Goal: Transaction & Acquisition: Purchase product/service

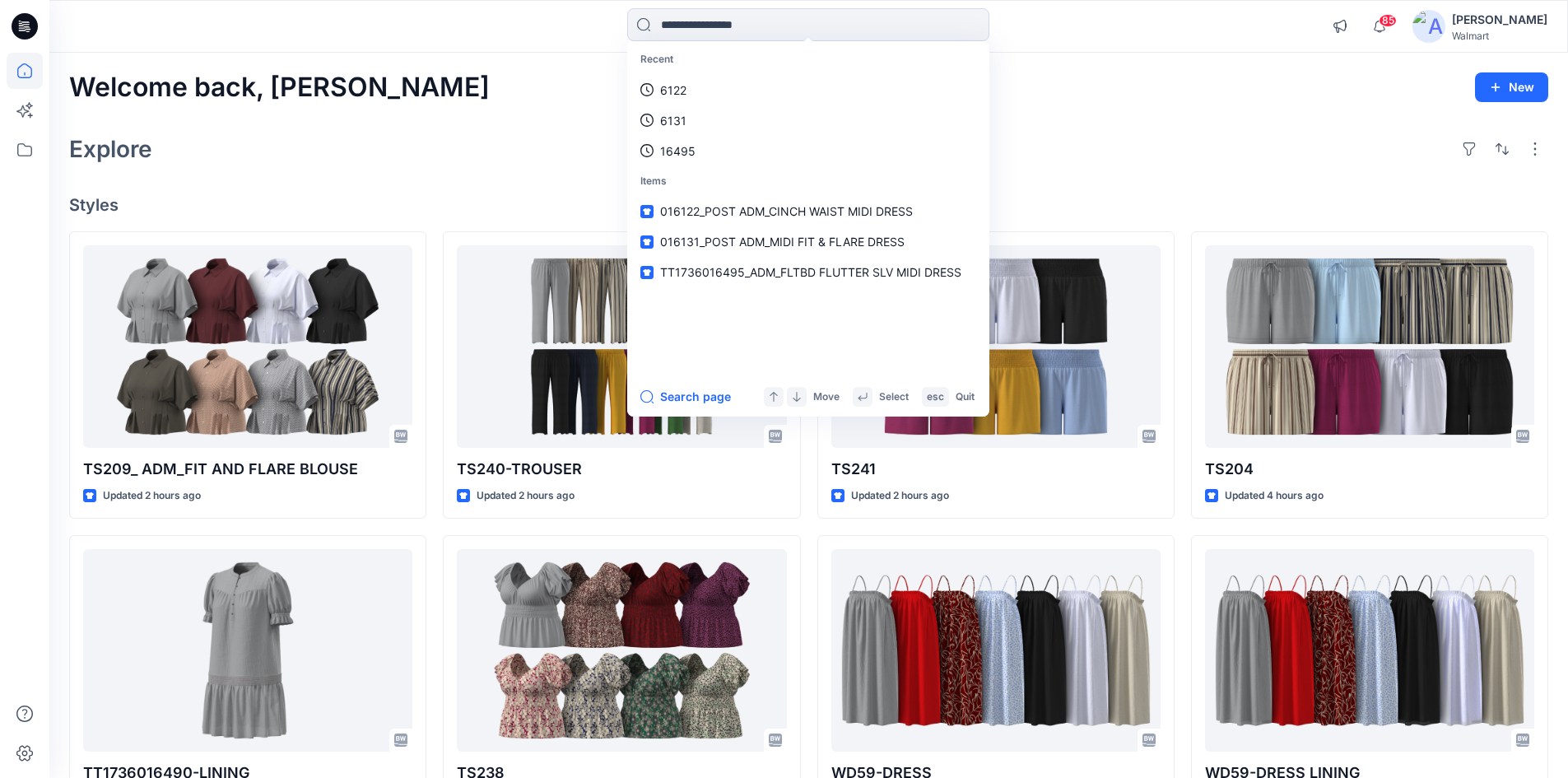
type input "**********"
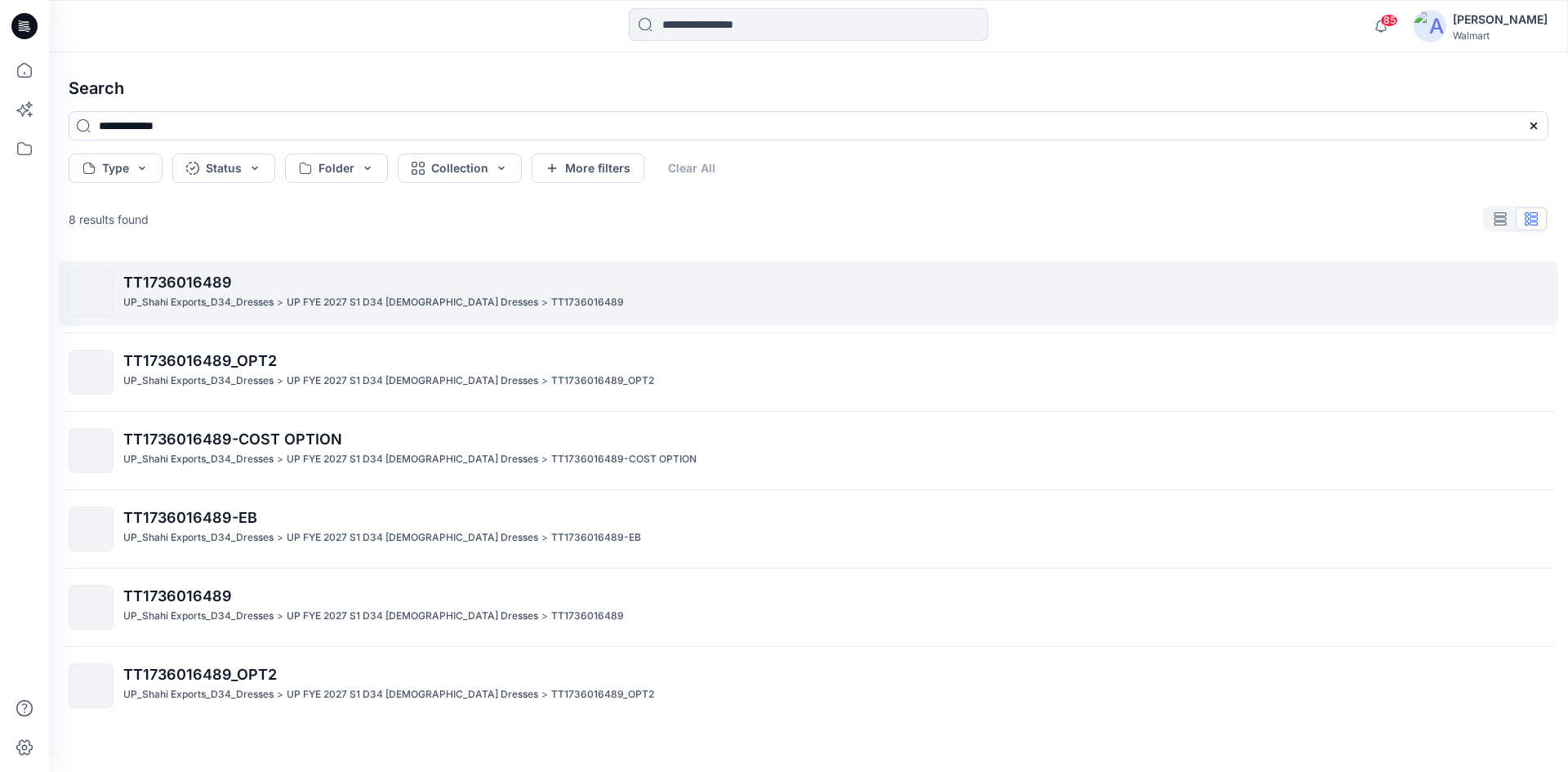
click at [249, 293] on p "TT1736016489" at bounding box center [835, 282] width 1424 height 23
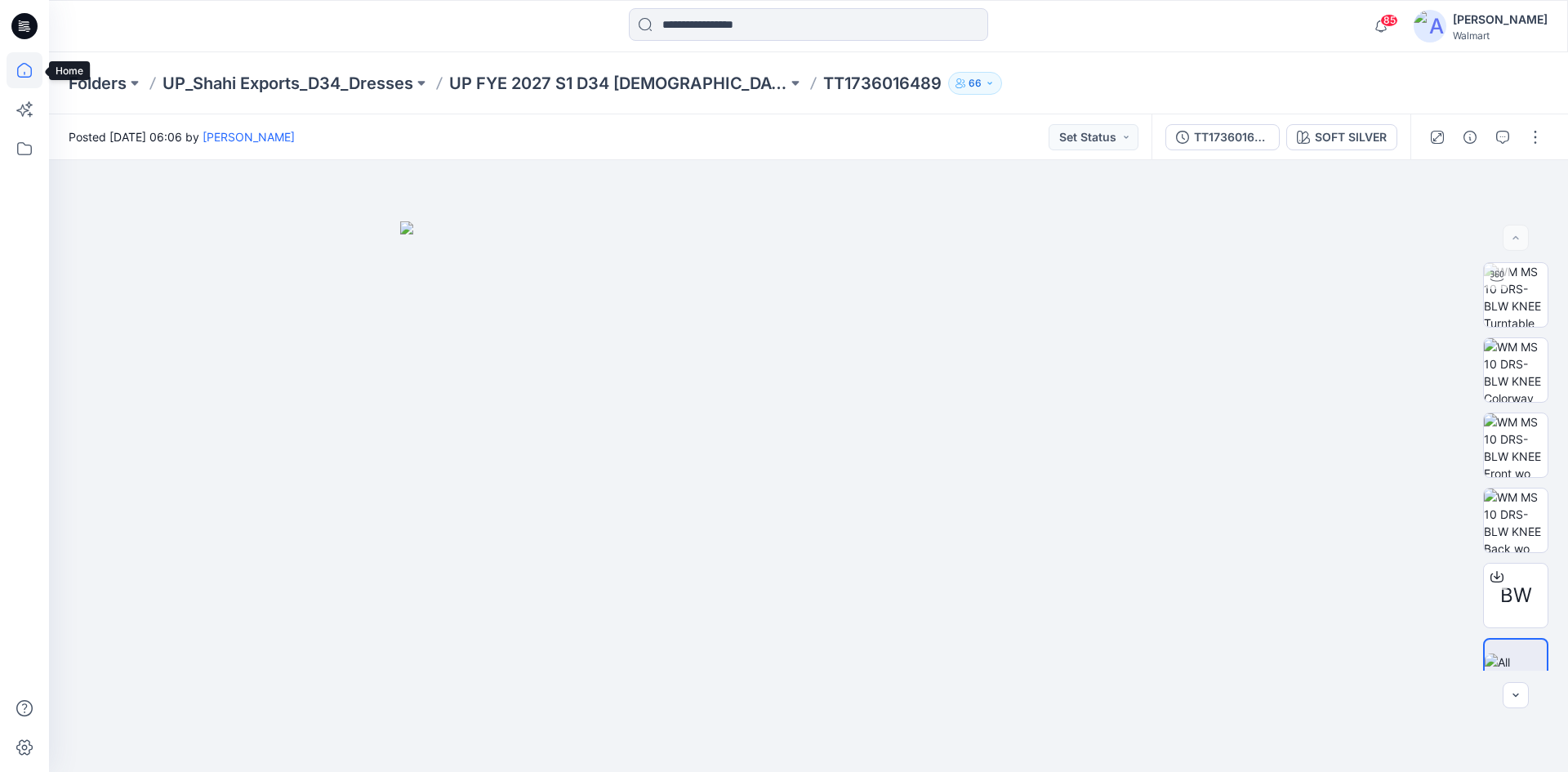
click at [17, 65] on icon at bounding box center [24, 70] width 36 height 36
